Goal: Task Accomplishment & Management: Manage account settings

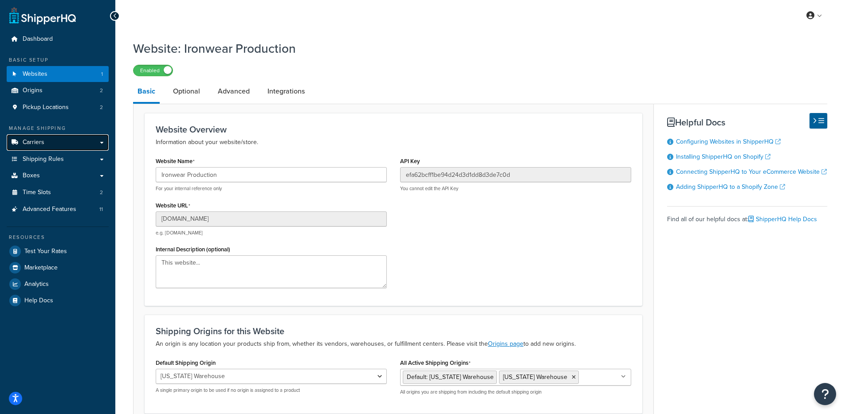
click at [39, 144] on span "Carriers" at bounding box center [34, 143] width 22 height 8
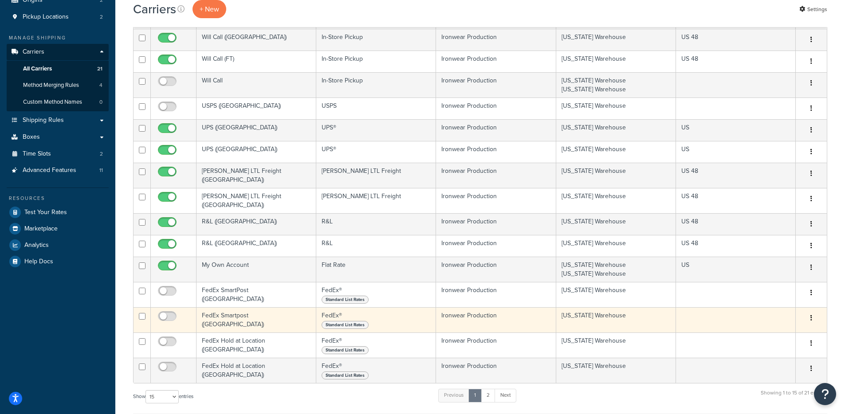
scroll to position [137, 0]
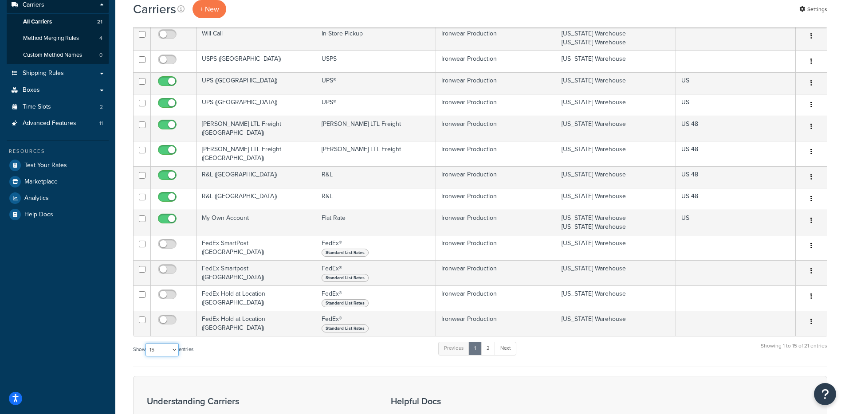
click at [170, 346] on select "10 15 25 50 100" at bounding box center [161, 349] width 33 height 13
select select "100"
click at [146, 357] on select "10 15 25 50 100" at bounding box center [161, 349] width 33 height 13
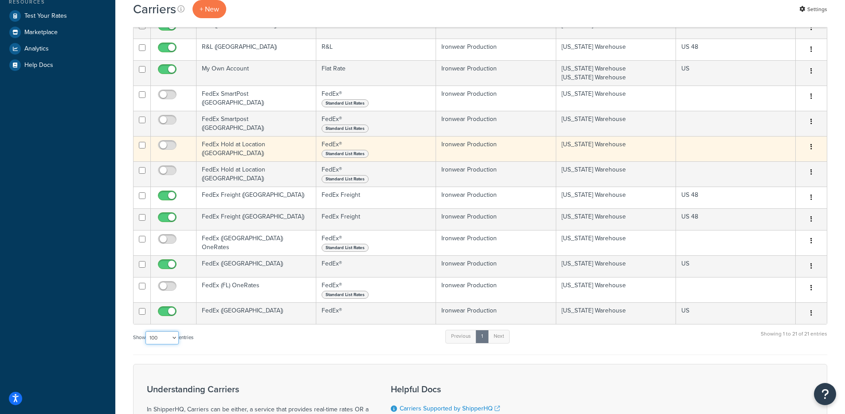
scroll to position [159, 0]
